Goal: Task Accomplishment & Management: Complete application form

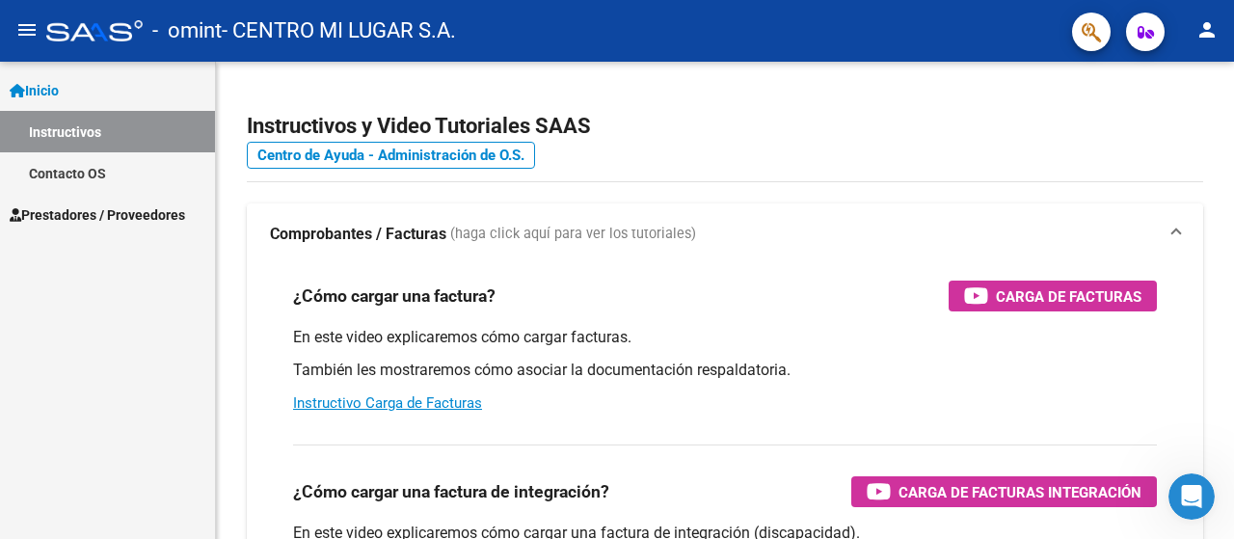
click at [77, 124] on link "Instructivos" at bounding box center [107, 131] width 215 height 41
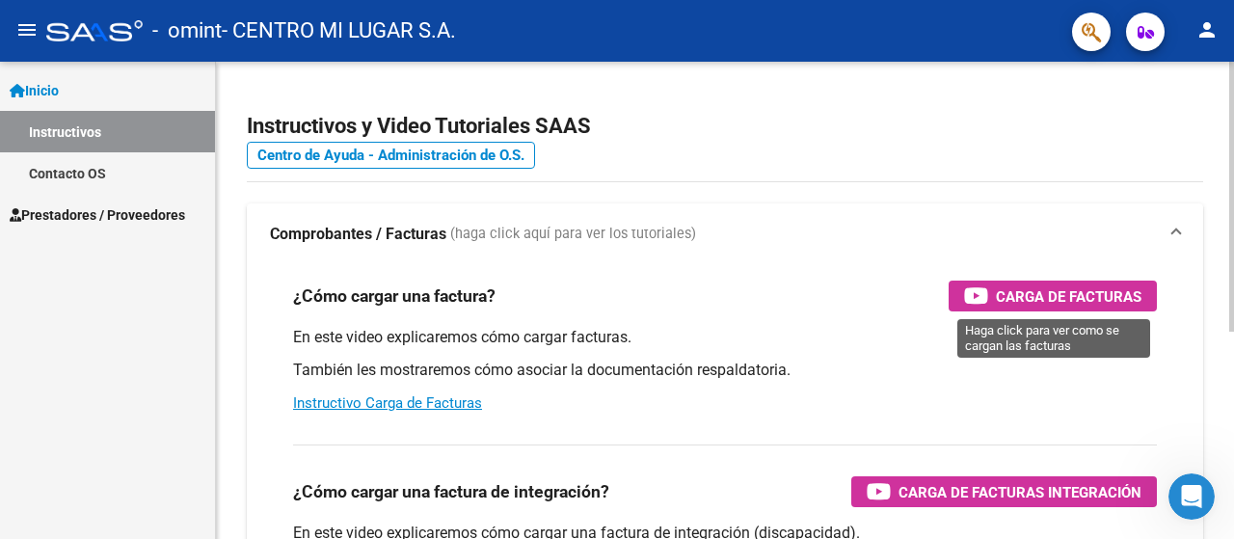
click at [1055, 285] on span "Carga de Facturas" at bounding box center [1068, 296] width 146 height 24
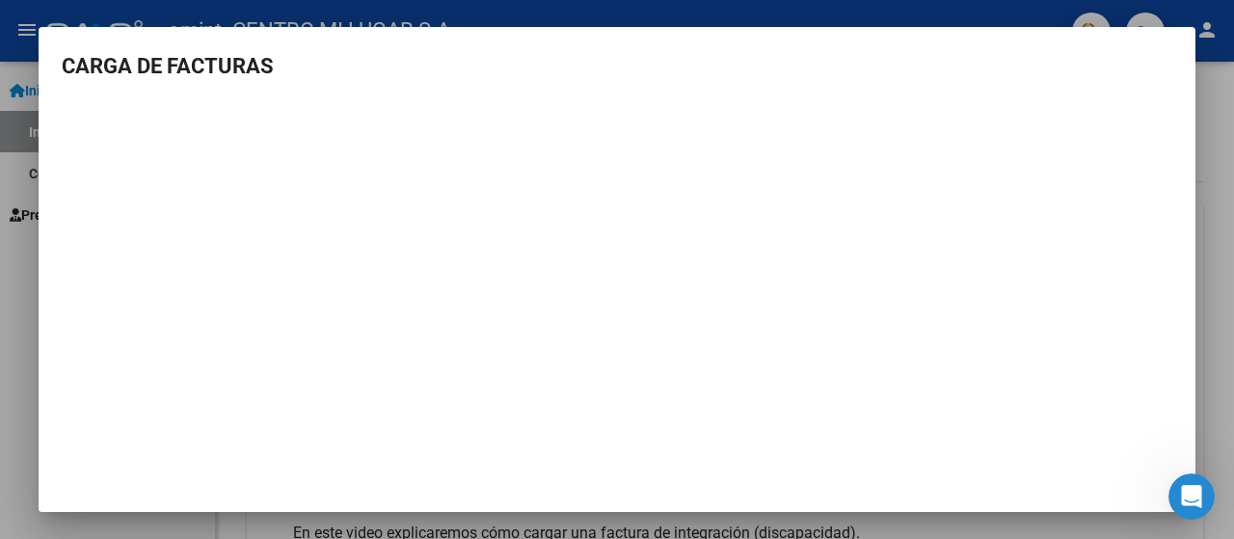
click at [1079, 64] on h3 "CARGA DE FACTURAS" at bounding box center [617, 66] width 1110 height 32
click at [1032, 13] on div at bounding box center [617, 269] width 1234 height 539
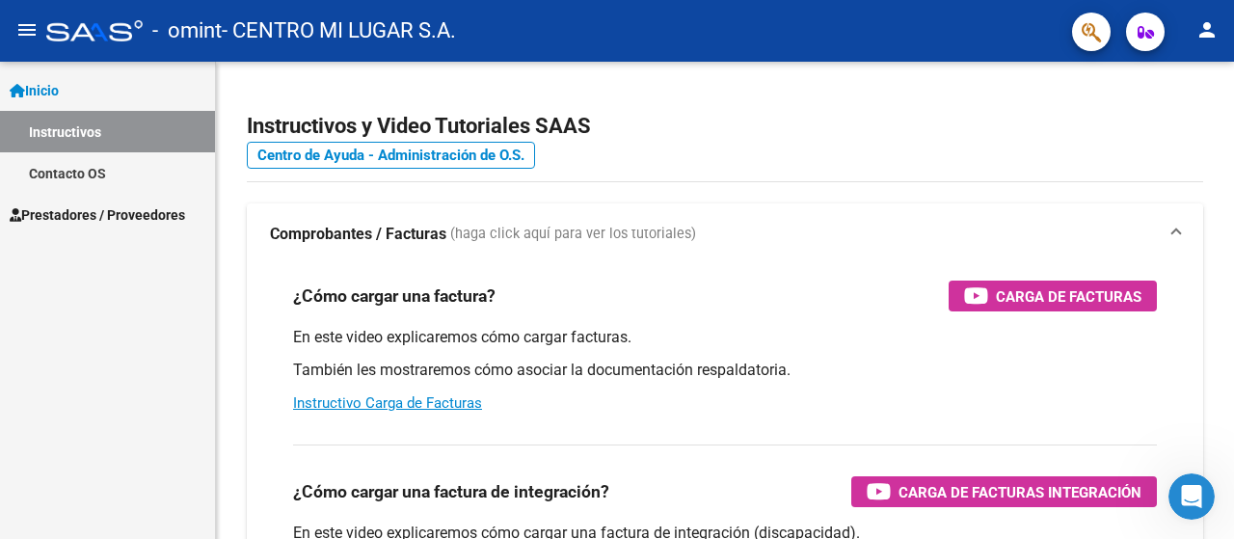
click at [73, 95] on link "Inicio" at bounding box center [107, 89] width 215 height 41
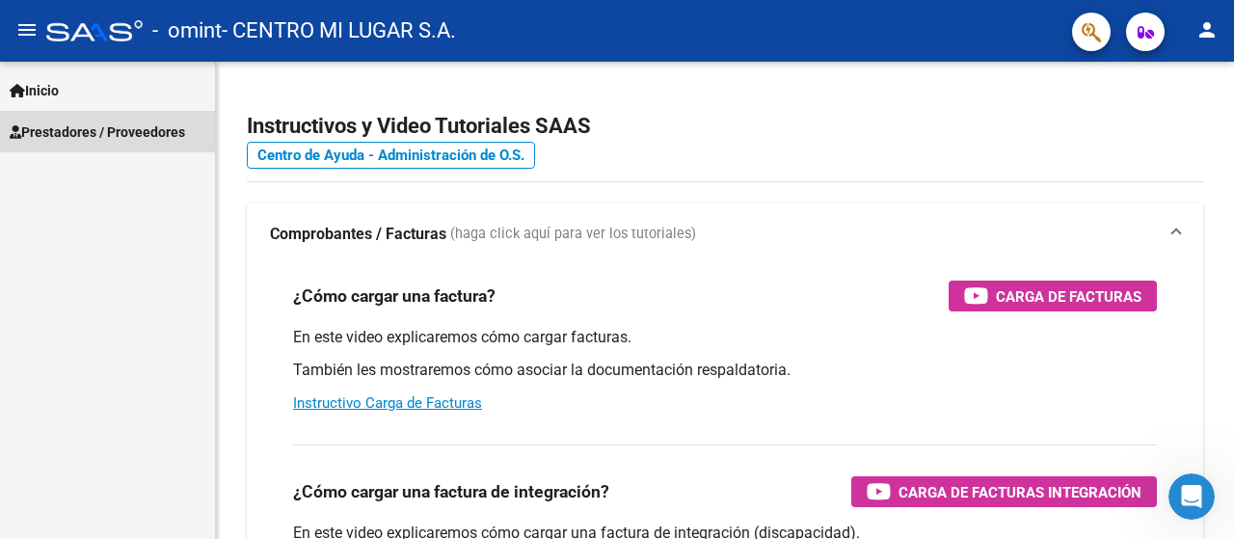
click at [86, 129] on span "Prestadores / Proveedores" at bounding box center [97, 131] width 175 height 21
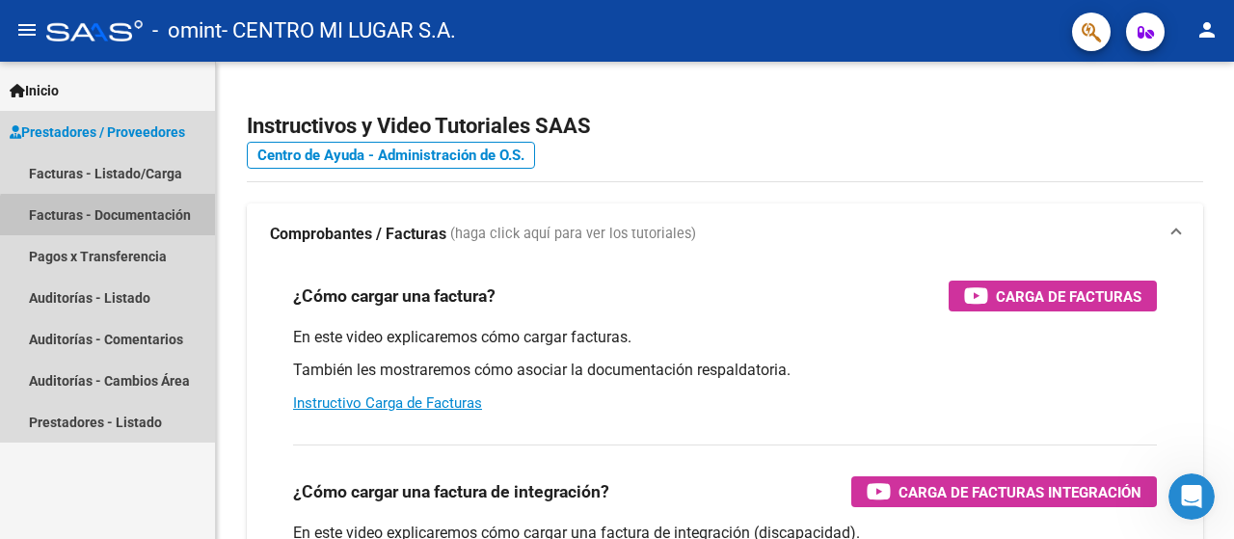
click at [116, 222] on link "Facturas - Documentación" at bounding box center [107, 214] width 215 height 41
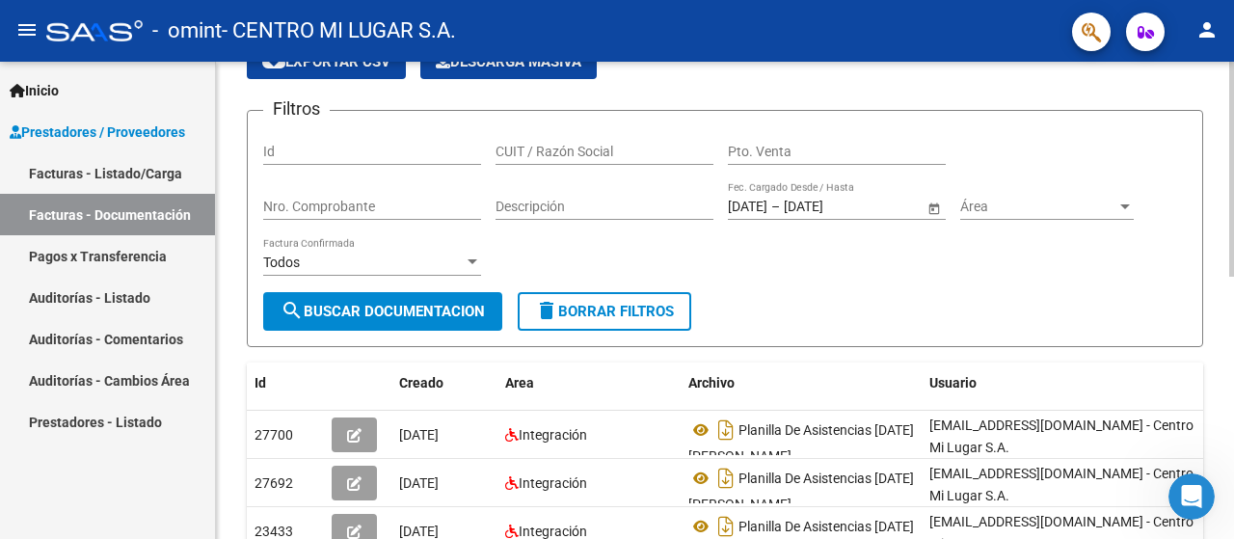
scroll to position [96, 0]
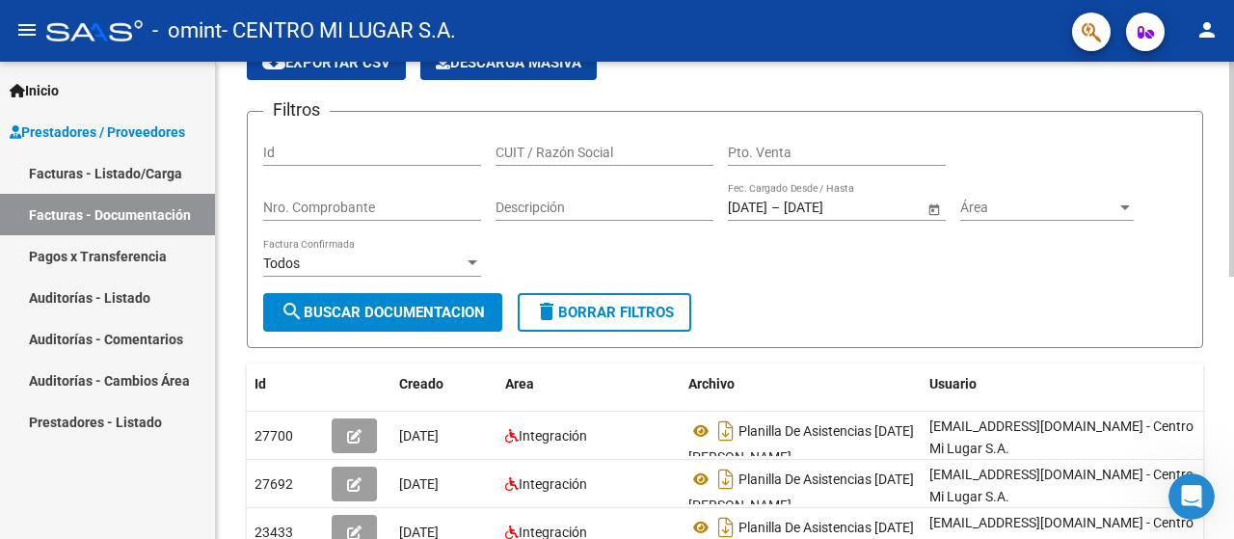
click at [347, 211] on input "Nro. Comprobante" at bounding box center [372, 207] width 218 height 16
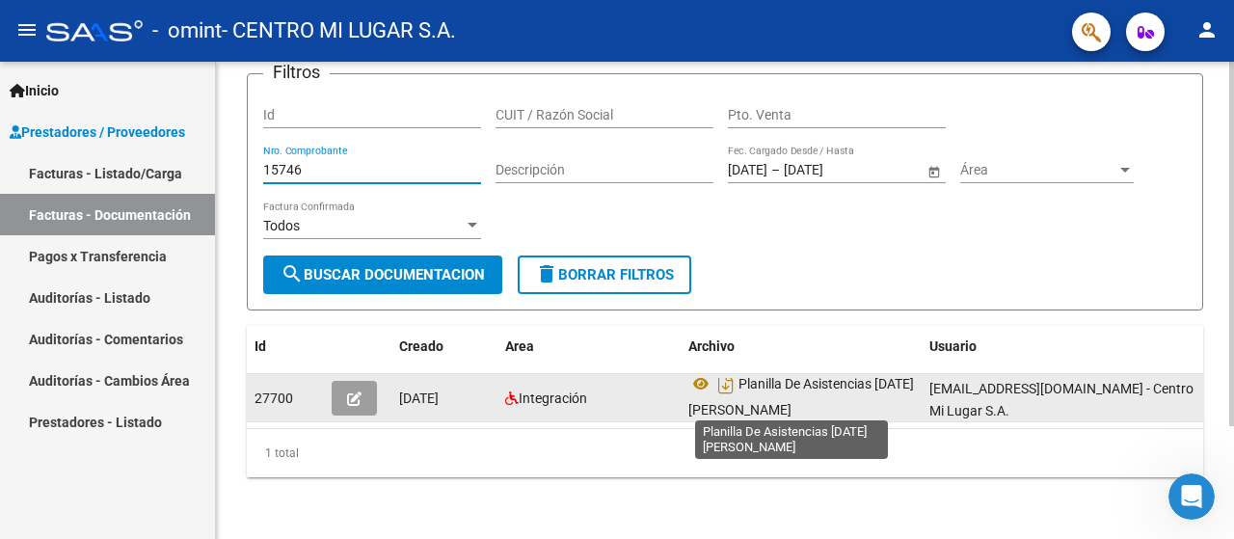
scroll to position [12, 0]
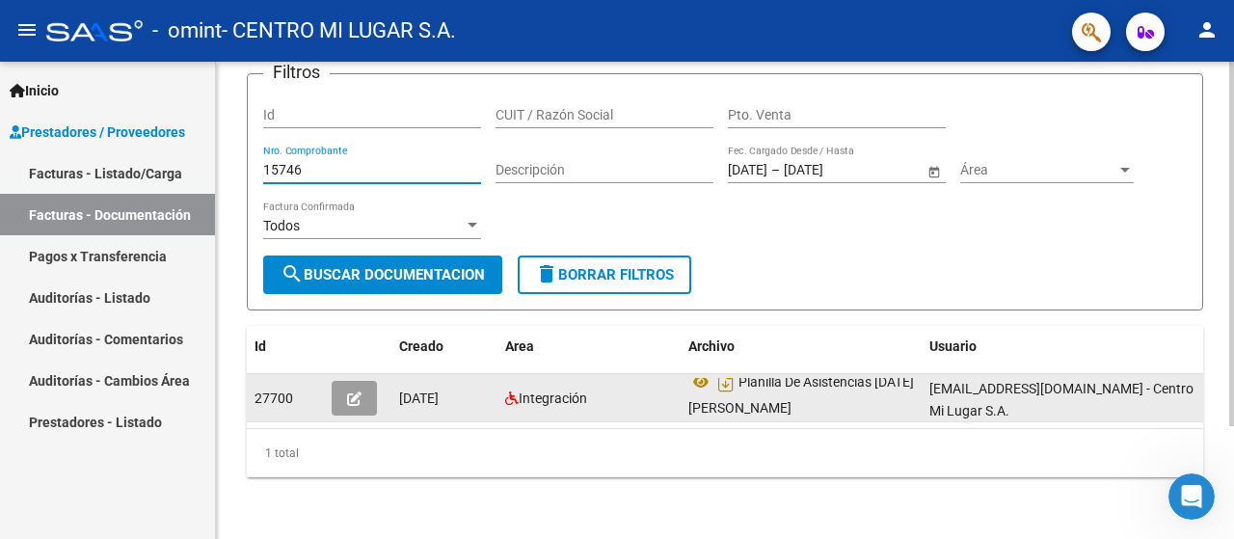
type input "15746"
click at [355, 391] on icon "button" at bounding box center [354, 398] width 14 height 14
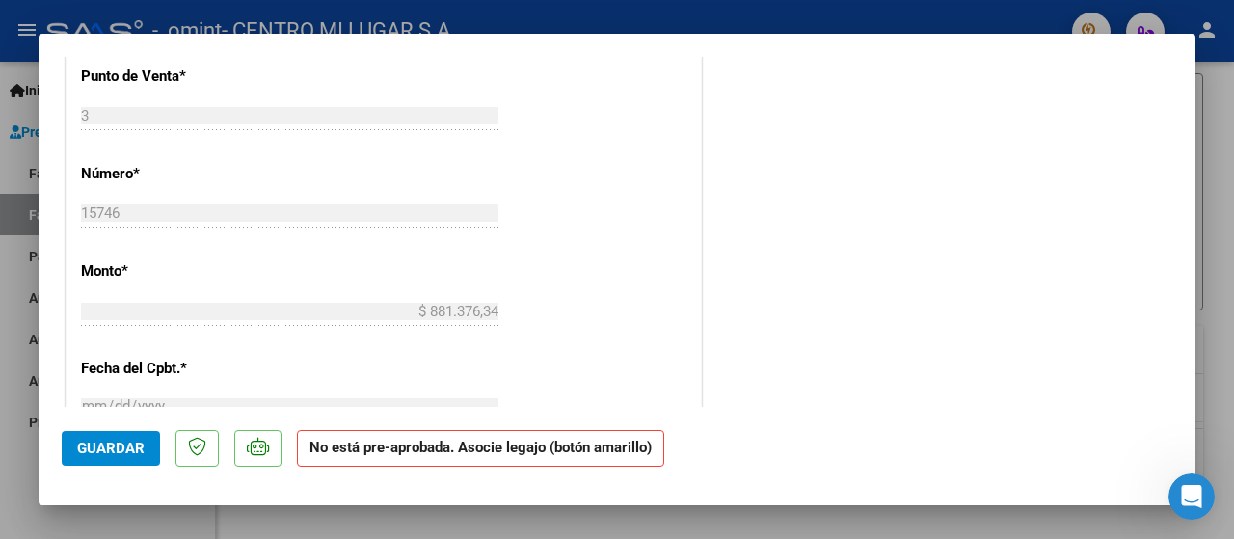
scroll to position [771, 0]
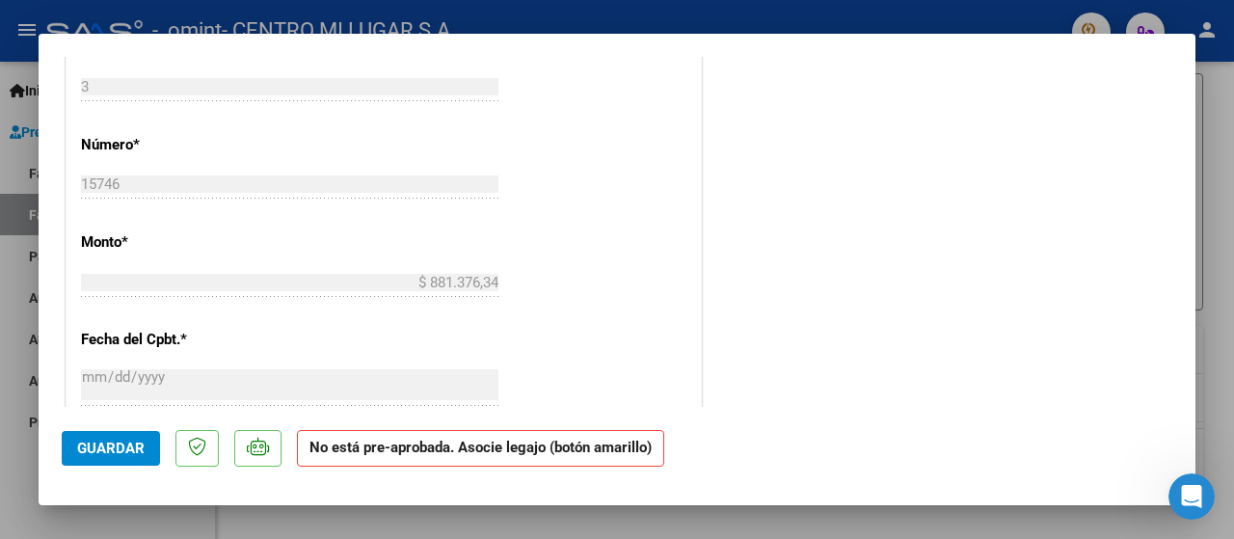
click at [624, 365] on div "CUIT * 30-71240115-6 Ingresar CUIT ANALISIS PRESTADOR CENTRO MI LUGAR S.A. ARCA…" at bounding box center [383, 199] width 634 height 1413
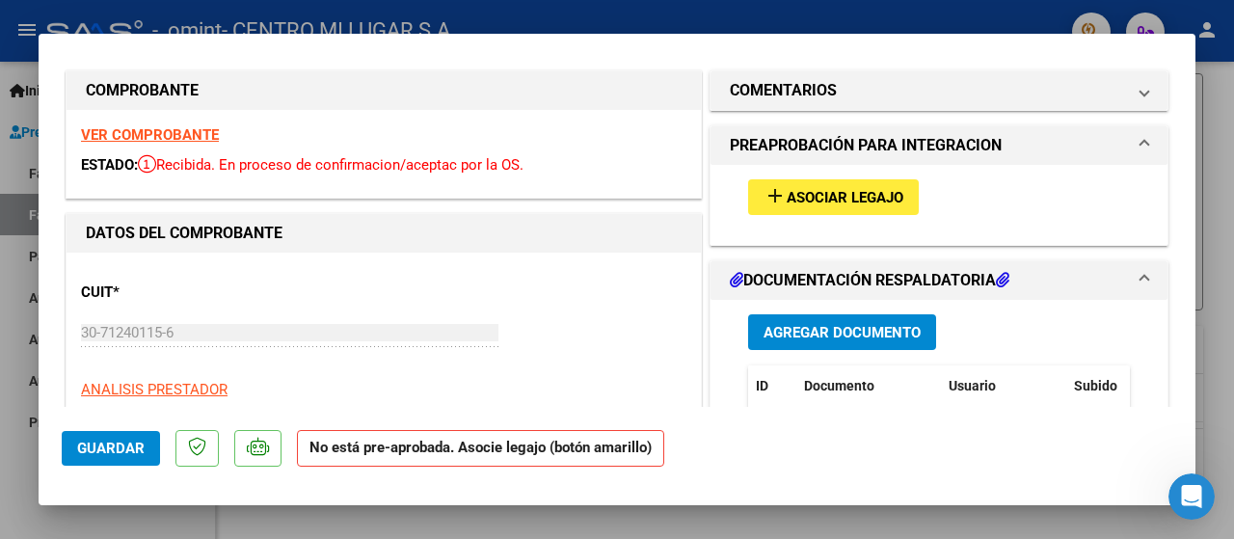
scroll to position [0, 0]
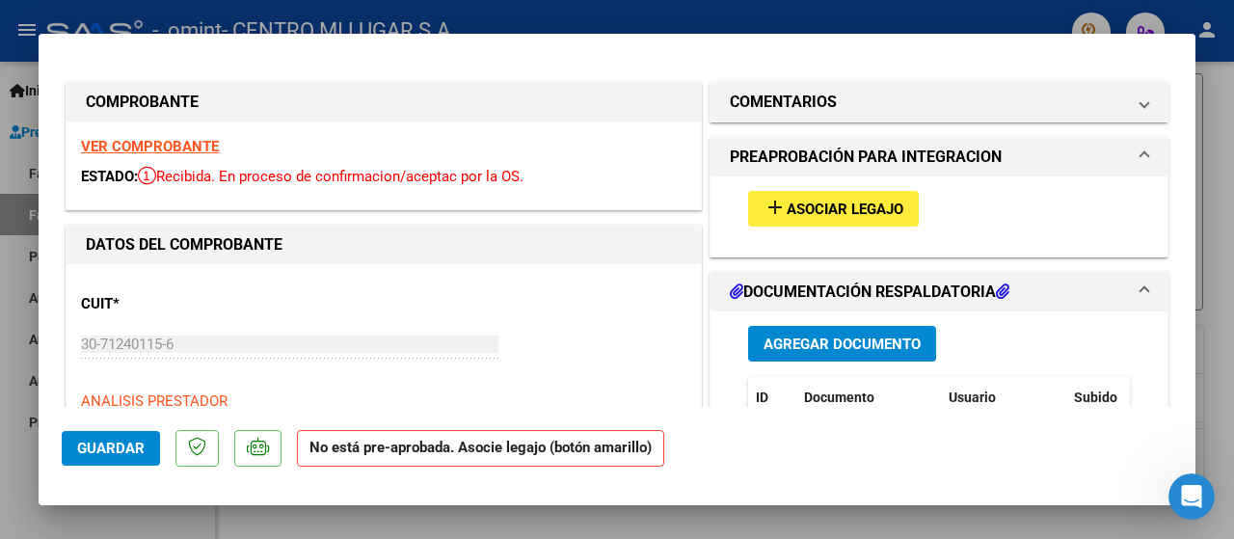
click at [889, 207] on span "Asociar Legajo" at bounding box center [844, 208] width 117 height 17
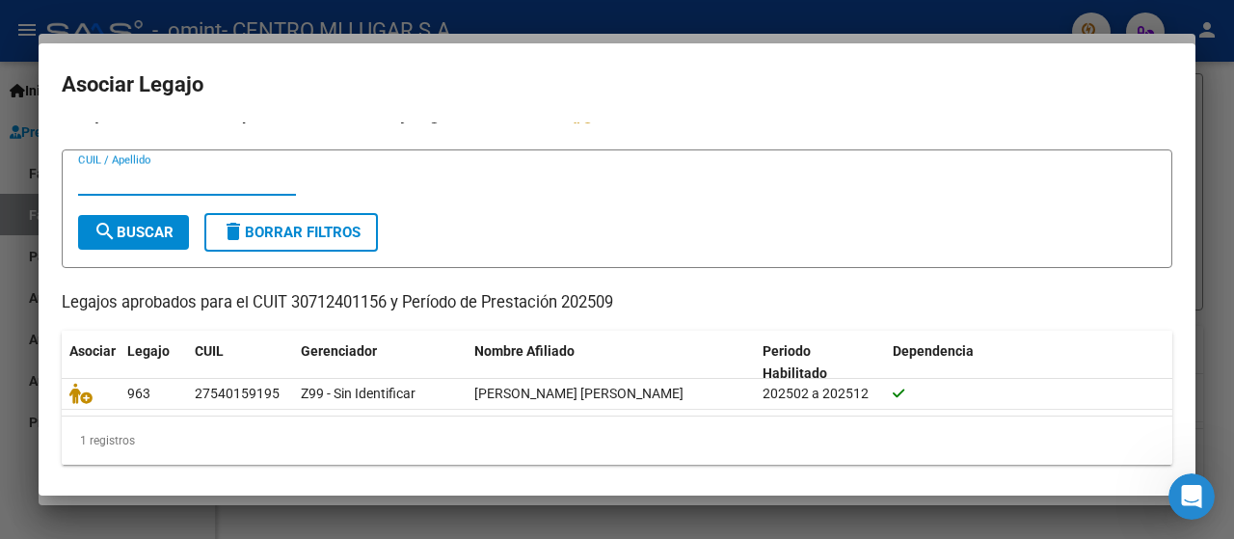
scroll to position [26, 0]
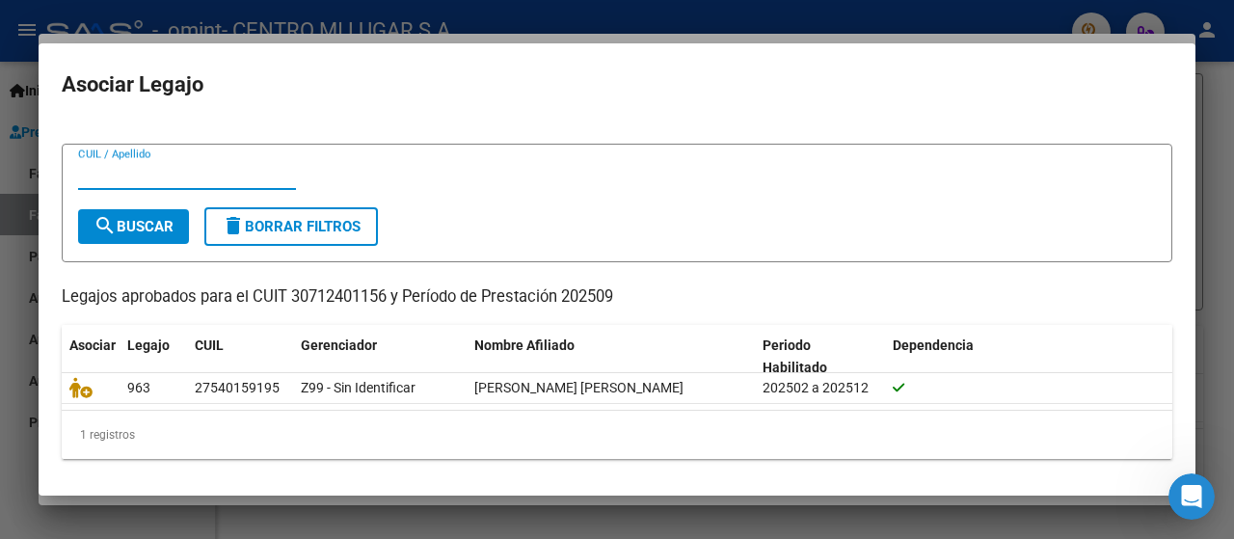
click at [158, 231] on span "search Buscar" at bounding box center [133, 226] width 80 height 17
click at [101, 169] on input "CUIL / Apellido" at bounding box center [187, 174] width 218 height 17
click at [174, 166] on input "CUIL / Apellido" at bounding box center [187, 174] width 218 height 17
type input "[PERSON_NAME]"
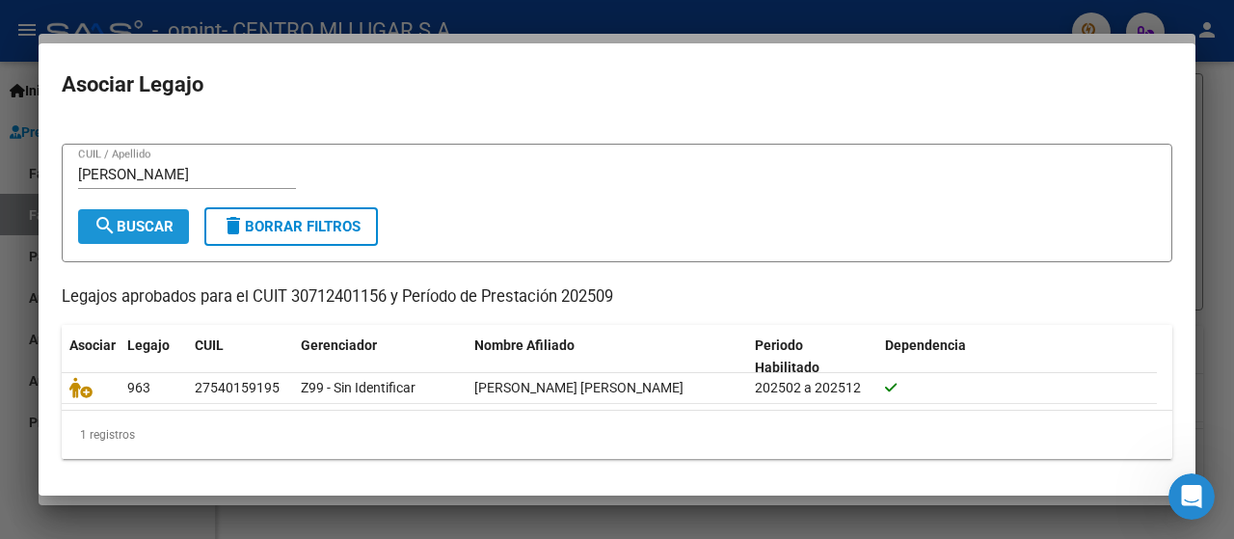
click at [173, 237] on button "search Buscar" at bounding box center [133, 226] width 111 height 35
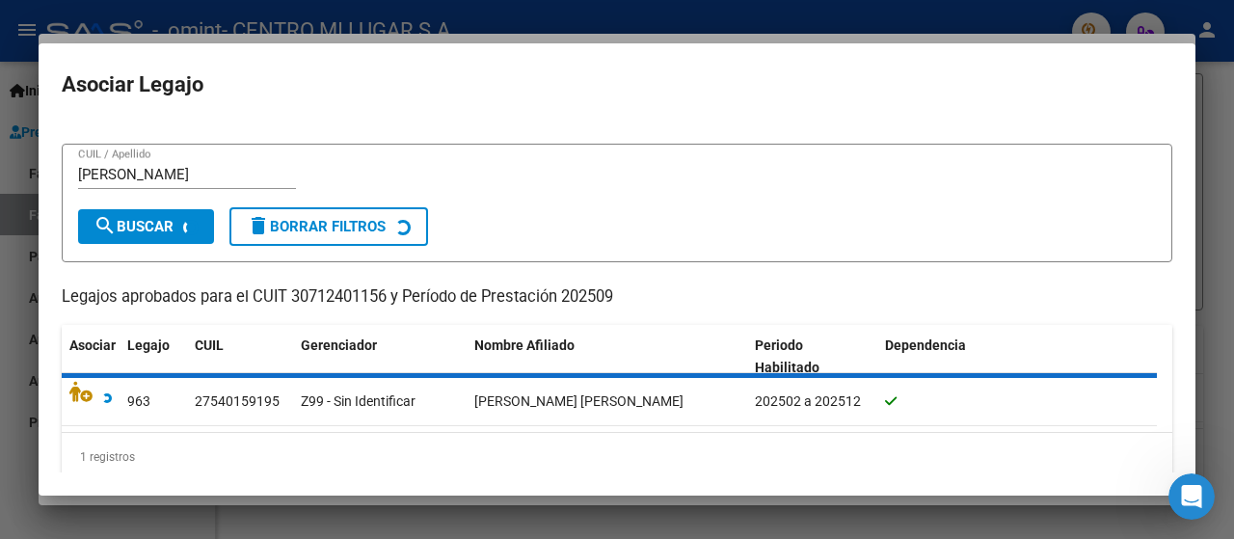
scroll to position [0, 0]
